Goal: Register for event/course

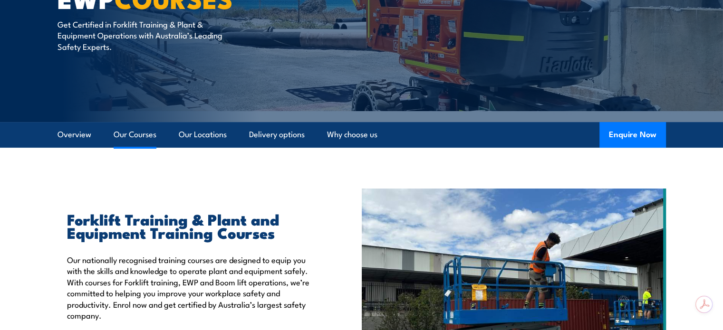
click at [138, 136] on link "Our Courses" at bounding box center [135, 134] width 43 height 25
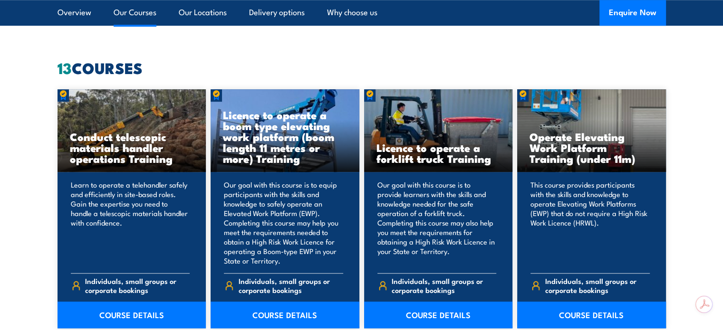
scroll to position [720, 0]
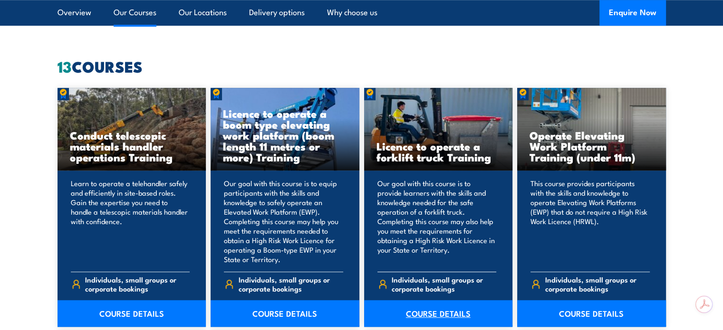
click at [449, 308] on link "COURSE DETAILS" at bounding box center [438, 313] width 149 height 27
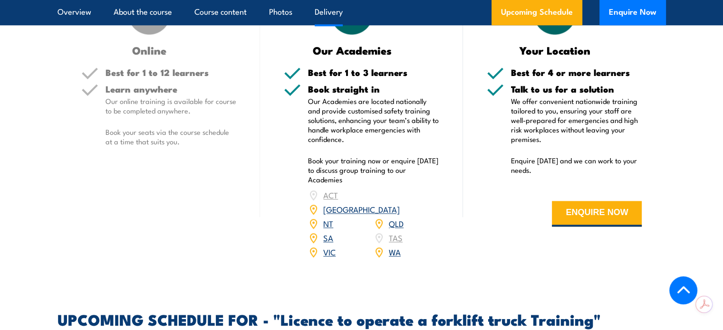
scroll to position [1300, 0]
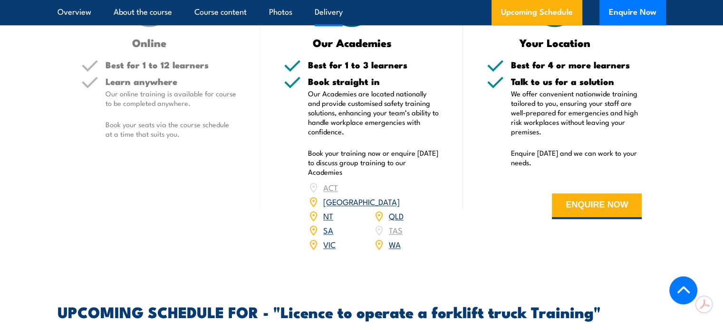
click at [396, 210] on link "QLD" at bounding box center [396, 215] width 15 height 11
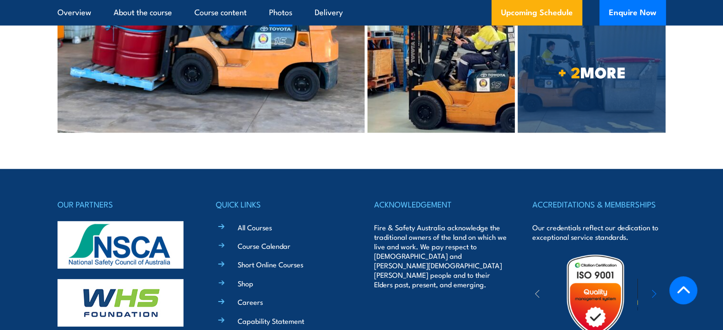
scroll to position [2667, 0]
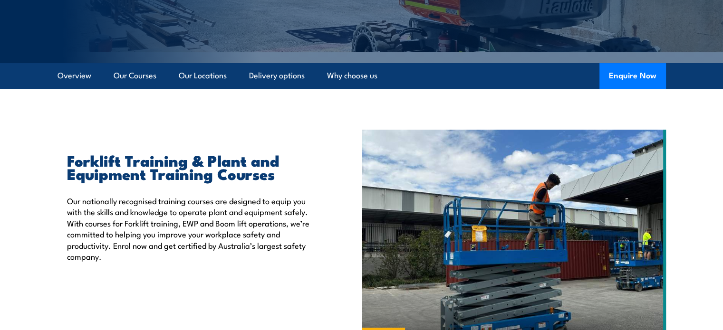
scroll to position [196, 0]
